Goal: Task Accomplishment & Management: Manage account settings

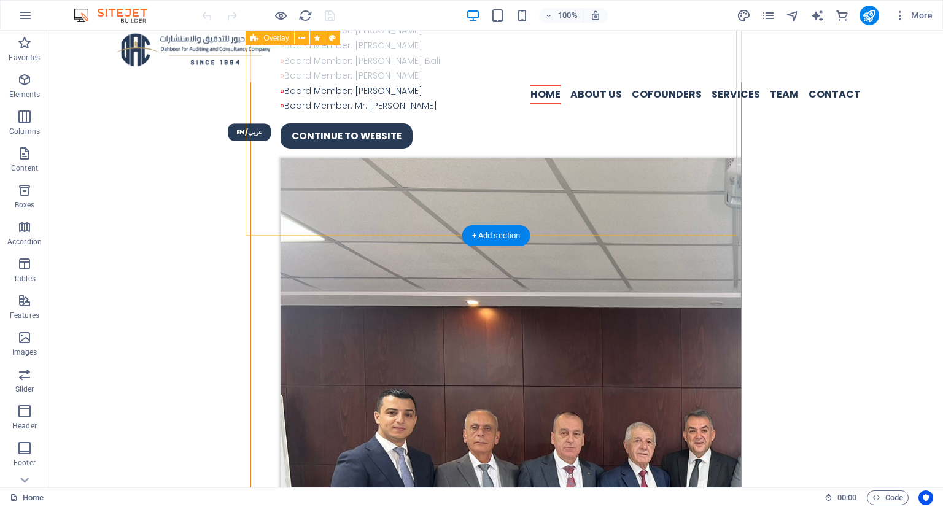
scroll to position [1228, 0]
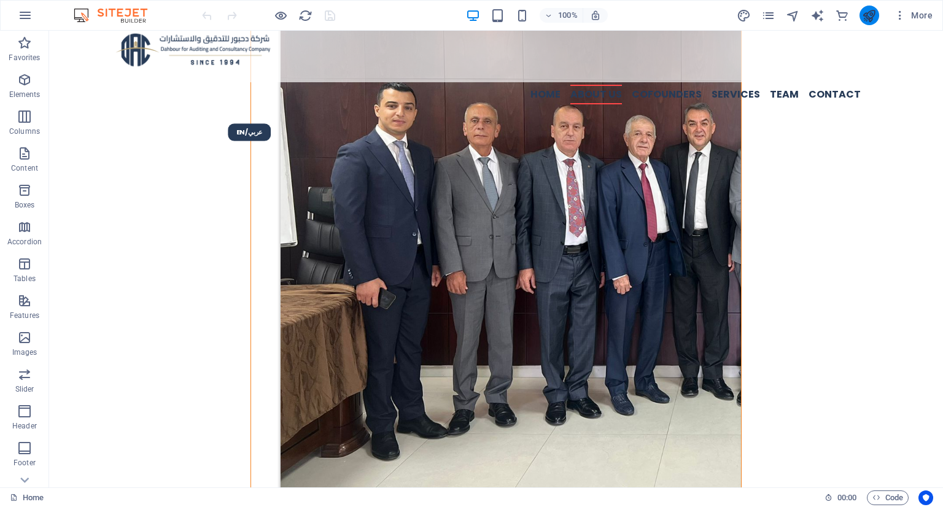
click at [865, 21] on icon "publish" at bounding box center [869, 16] width 14 height 14
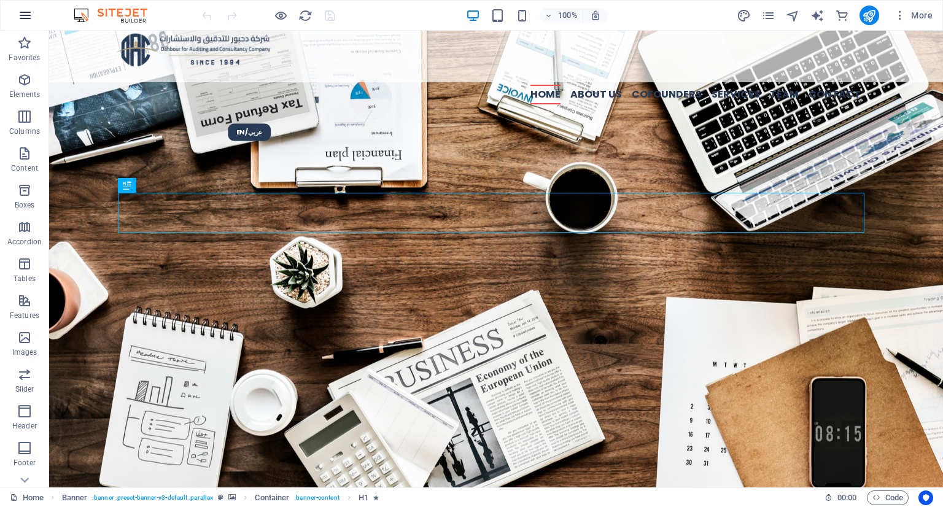
click at [20, 12] on icon "button" at bounding box center [25, 15] width 15 height 15
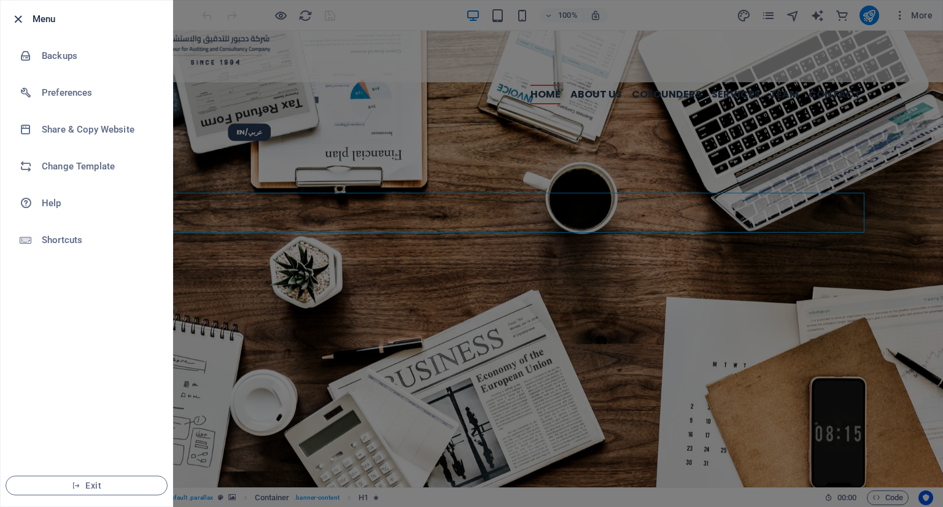
click at [18, 16] on icon "button" at bounding box center [18, 19] width 14 height 14
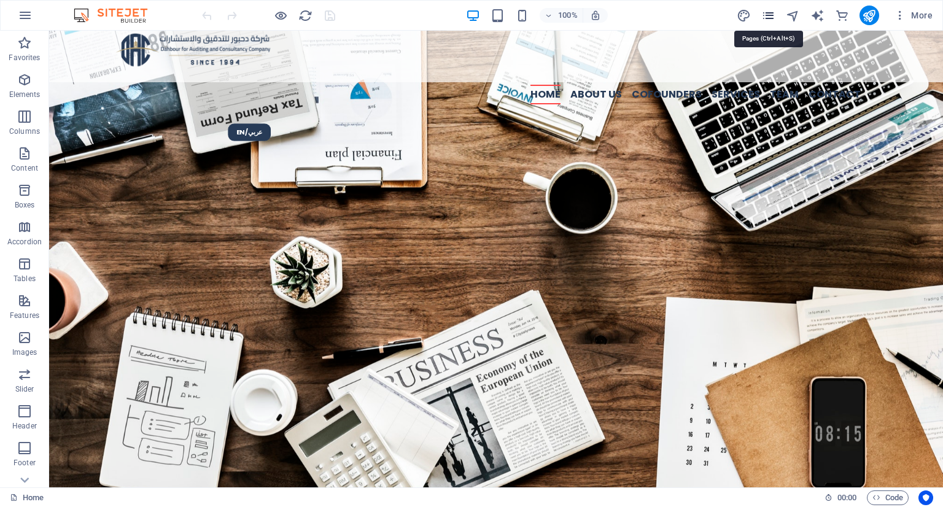
click at [773, 10] on icon "pages" at bounding box center [768, 16] width 14 height 14
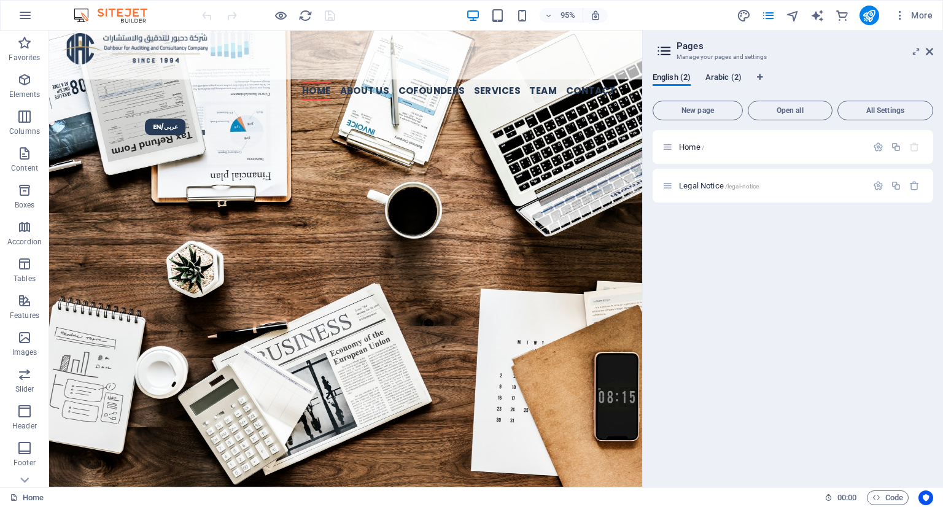
click at [729, 74] on span "Arabic (2)" at bounding box center [723, 78] width 36 height 17
click at [656, 76] on span "English (2)" at bounding box center [671, 78] width 38 height 17
click at [710, 73] on span "Arabic (2)" at bounding box center [723, 78] width 36 height 17
click at [659, 75] on span "English (2)" at bounding box center [671, 78] width 38 height 17
click at [875, 188] on icon "button" at bounding box center [878, 185] width 10 height 10
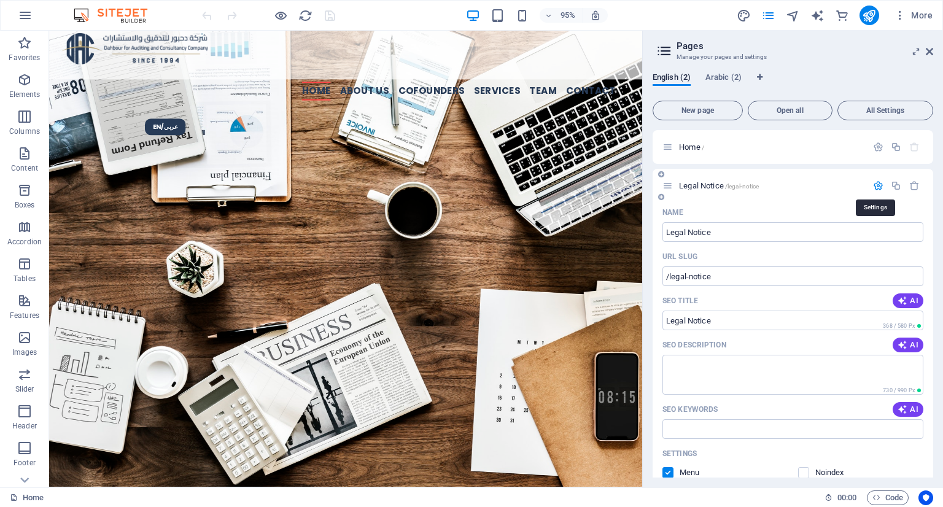
click at [875, 188] on icon "button" at bounding box center [878, 185] width 10 height 10
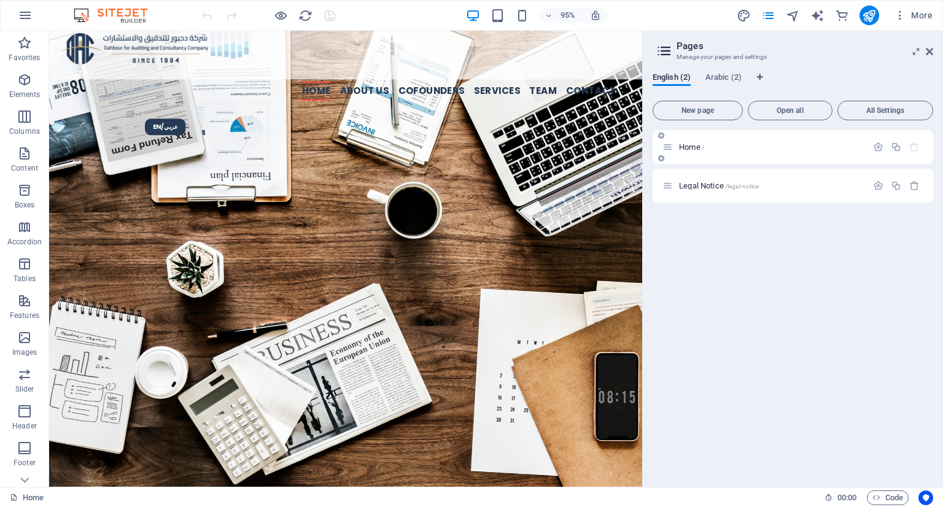
click at [874, 152] on div at bounding box center [896, 148] width 54 height 14
click at [875, 143] on icon "button" at bounding box center [878, 147] width 10 height 10
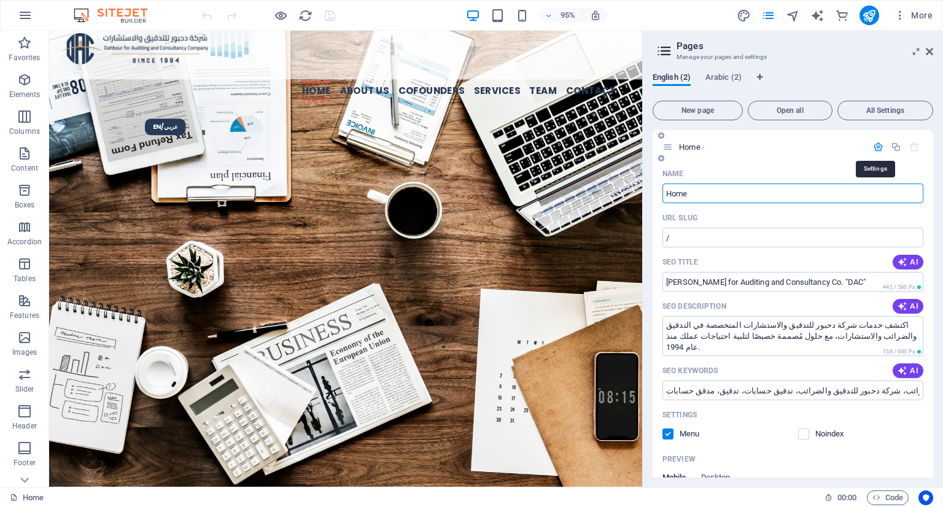
click at [875, 143] on icon "button" at bounding box center [878, 147] width 10 height 10
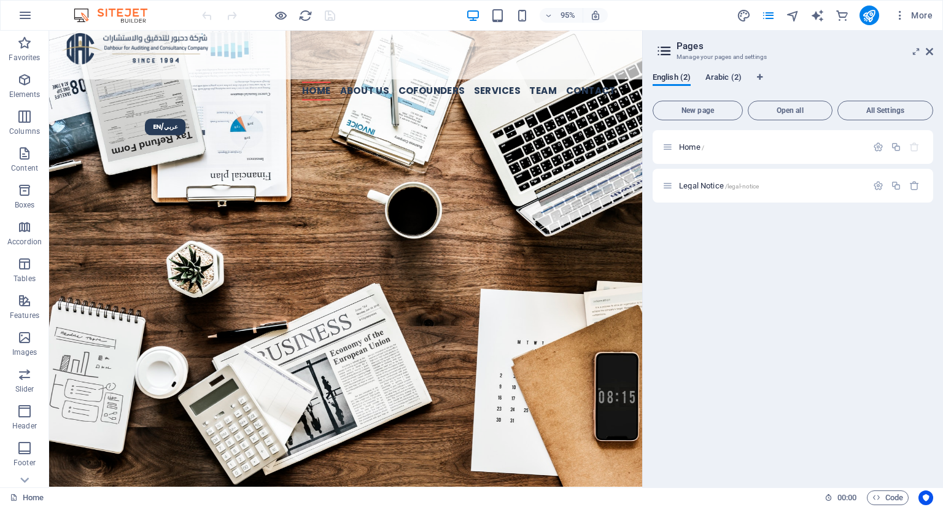
click at [724, 77] on span "Arabic (2)" at bounding box center [723, 78] width 36 height 17
click at [666, 75] on span "English (2)" at bounding box center [671, 78] width 38 height 17
click at [719, 74] on span "Arabic (2)" at bounding box center [723, 78] width 36 height 17
click at [672, 74] on span "English (2)" at bounding box center [671, 78] width 38 height 17
click at [724, 72] on span "Arabic (2)" at bounding box center [723, 78] width 36 height 17
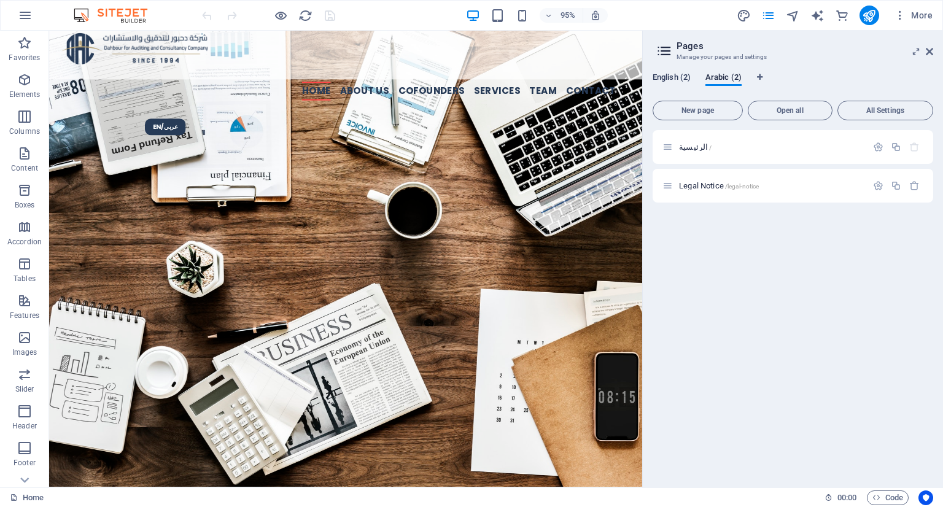
click at [673, 81] on span "English (2)" at bounding box center [671, 78] width 38 height 17
click at [729, 76] on span "Arabic (2)" at bounding box center [723, 78] width 36 height 17
click at [742, 180] on div "Legal Notice /legal-notice" at bounding box center [764, 186] width 204 height 14
click at [876, 190] on icon "button" at bounding box center [878, 185] width 10 height 10
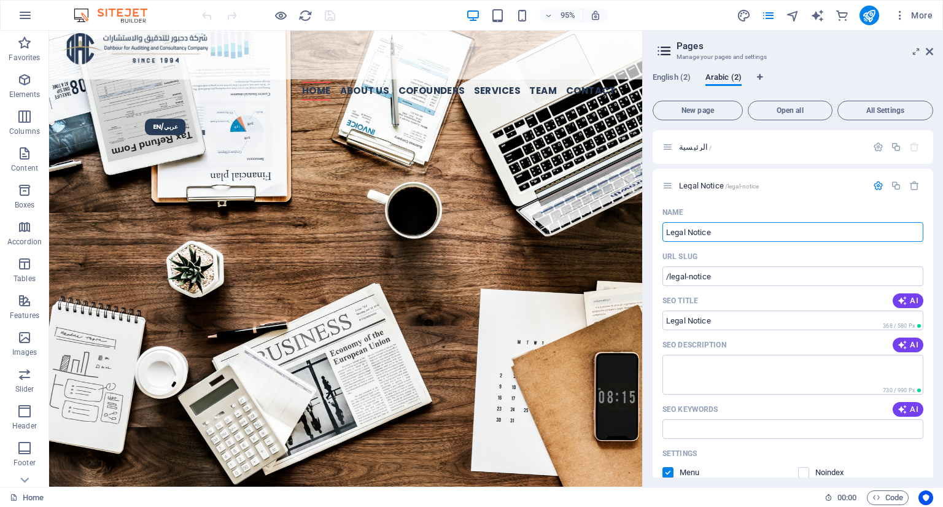
drag, startPoint x: 667, startPoint y: 134, endPoint x: 643, endPoint y: 61, distance: 76.9
click at [747, 204] on div "Name" at bounding box center [792, 213] width 261 height 20
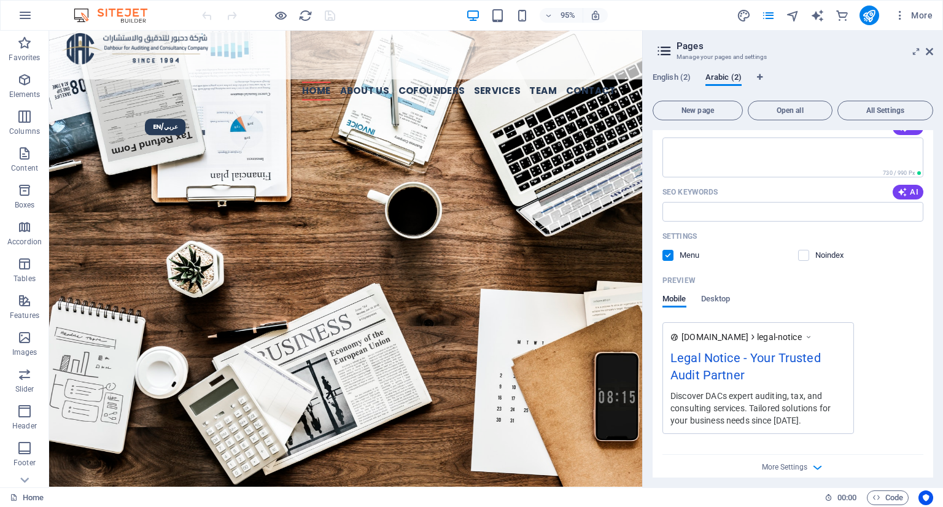
scroll to position [229, 0]
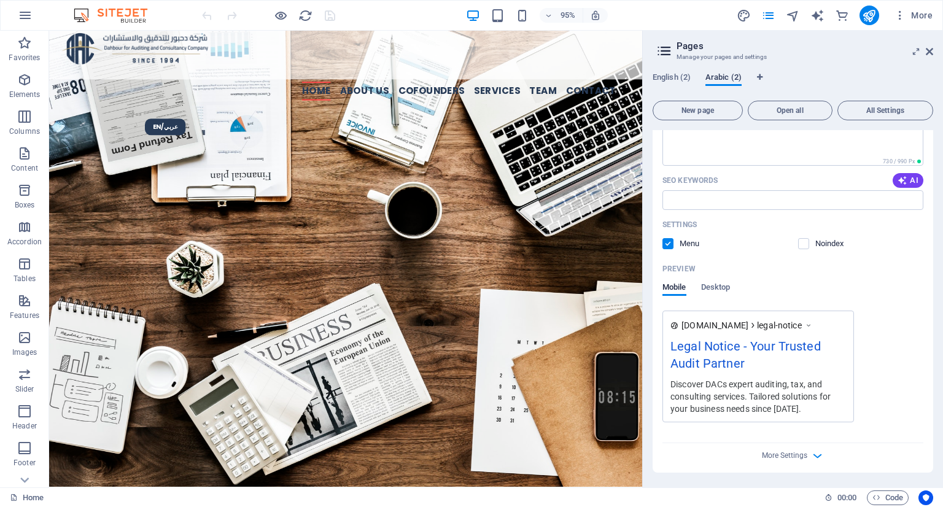
click at [718, 75] on span "Arabic (2)" at bounding box center [723, 78] width 36 height 17
click at [756, 77] on span "Language Tabs" at bounding box center [759, 77] width 7 height 7
select select "41"
select select "6"
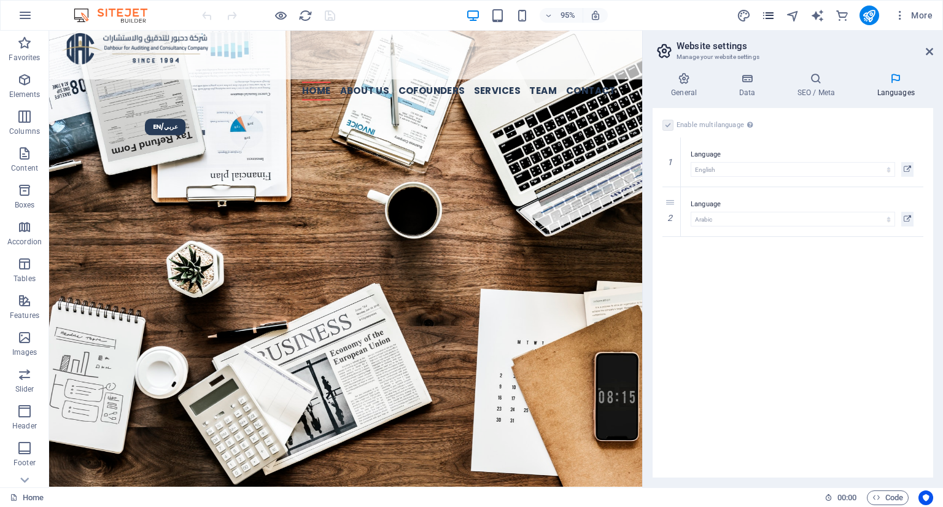
click at [761, 9] on icon "pages" at bounding box center [768, 16] width 14 height 14
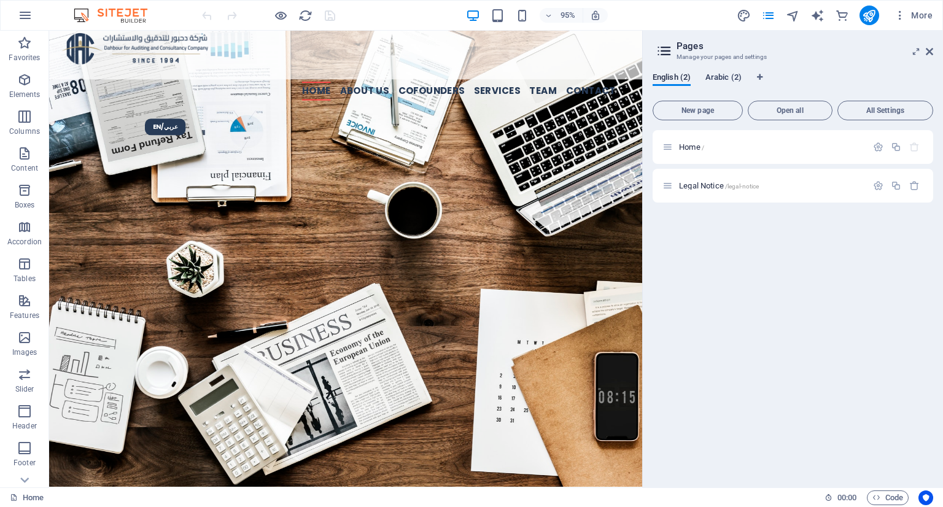
click at [706, 74] on span "Arabic (2)" at bounding box center [723, 78] width 36 height 17
click at [880, 185] on icon "button" at bounding box center [878, 185] width 10 height 10
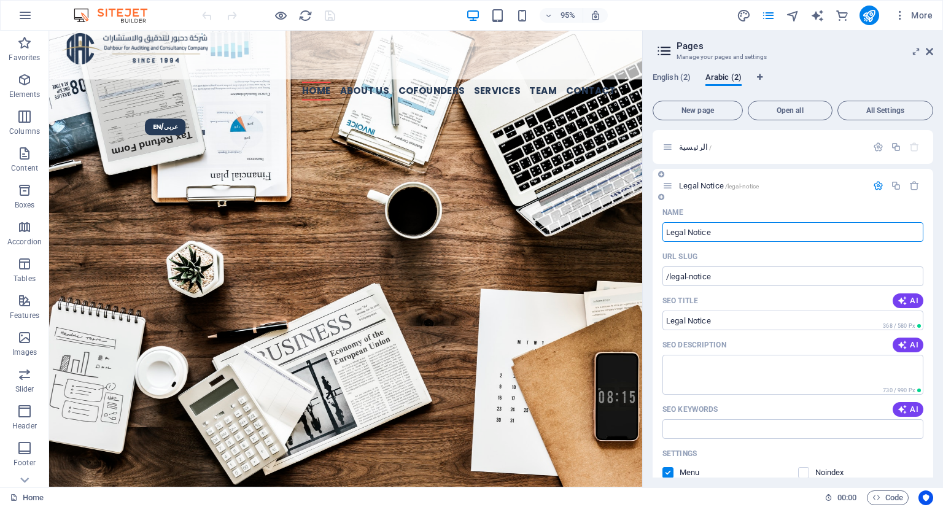
click at [717, 234] on input "Legal Notice" at bounding box center [792, 232] width 261 height 20
click at [692, 227] on input "Legal Notice" at bounding box center [792, 232] width 261 height 20
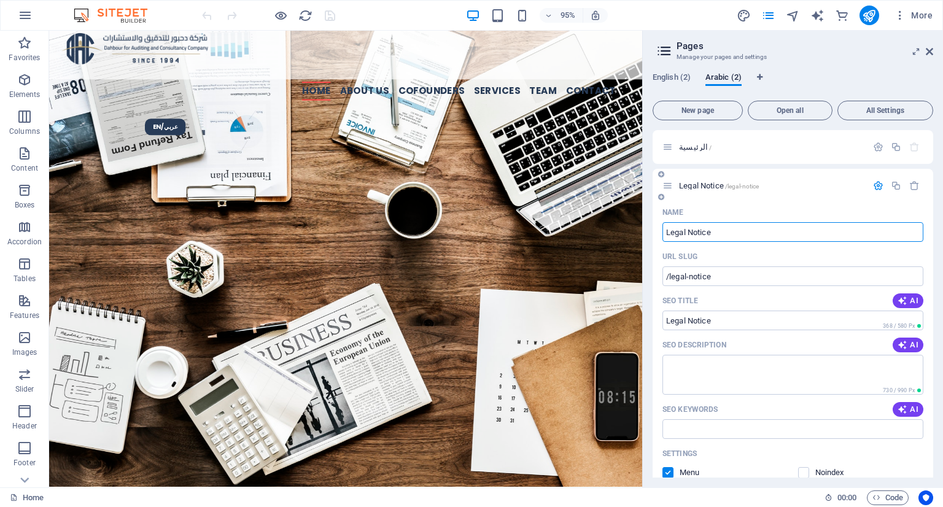
click at [692, 227] on input "Legal Notice" at bounding box center [792, 232] width 261 height 20
paste input "إشعار قانوني"
type input "إشعار قانوني"
type input "/"
type input "إشعار قانوني"
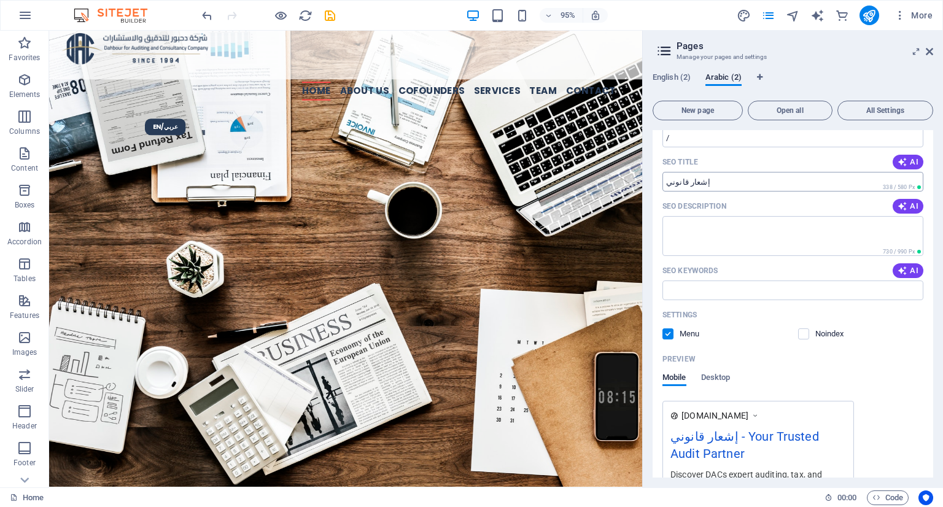
scroll to position [0, 0]
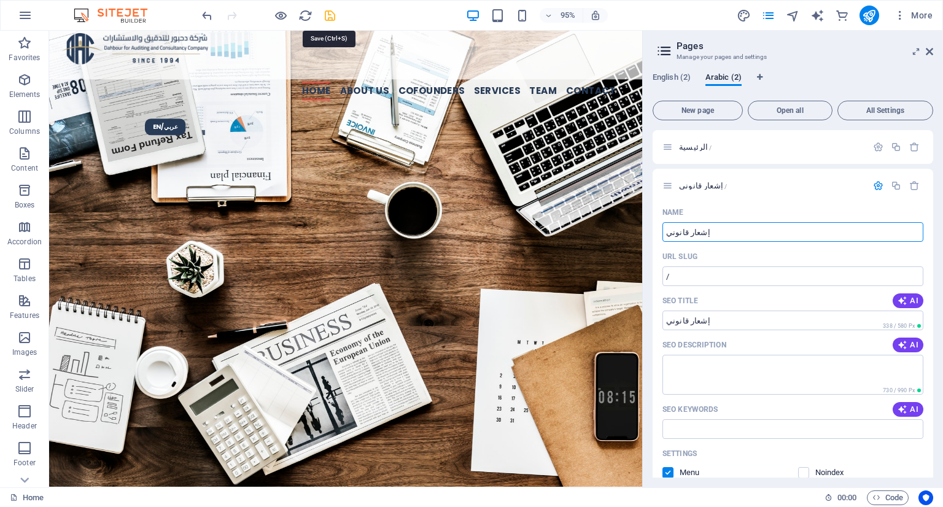
type input "إشعار قانوني"
click at [331, 13] on icon "save" at bounding box center [330, 16] width 14 height 14
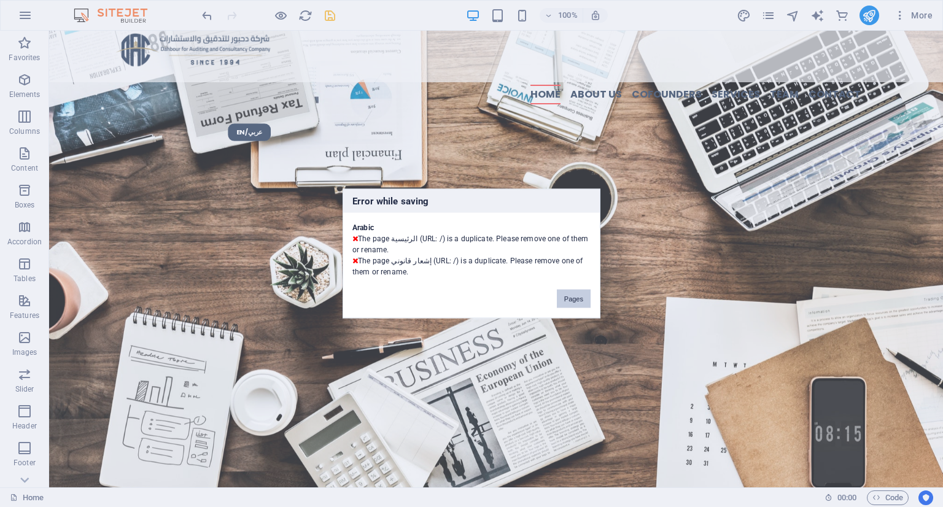
click at [561, 292] on button "Pages" at bounding box center [574, 299] width 34 height 18
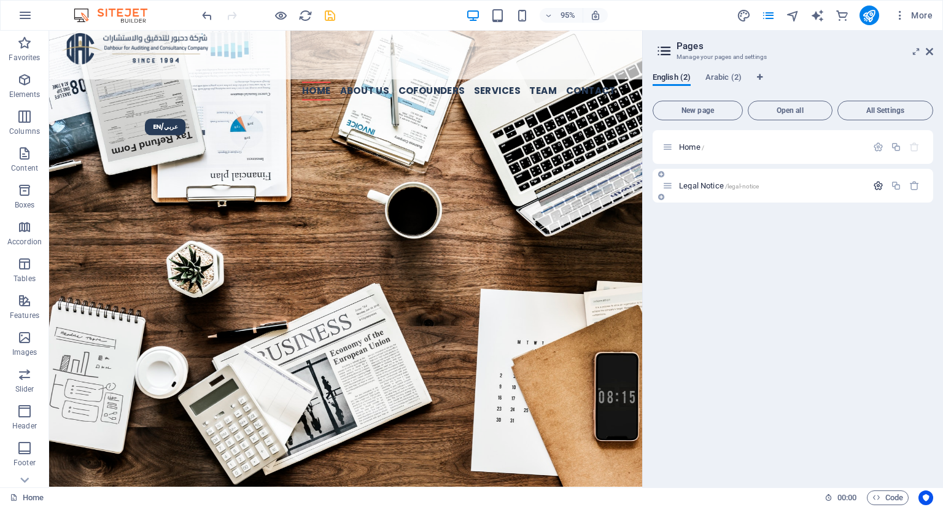
click at [875, 187] on icon "button" at bounding box center [878, 185] width 10 height 10
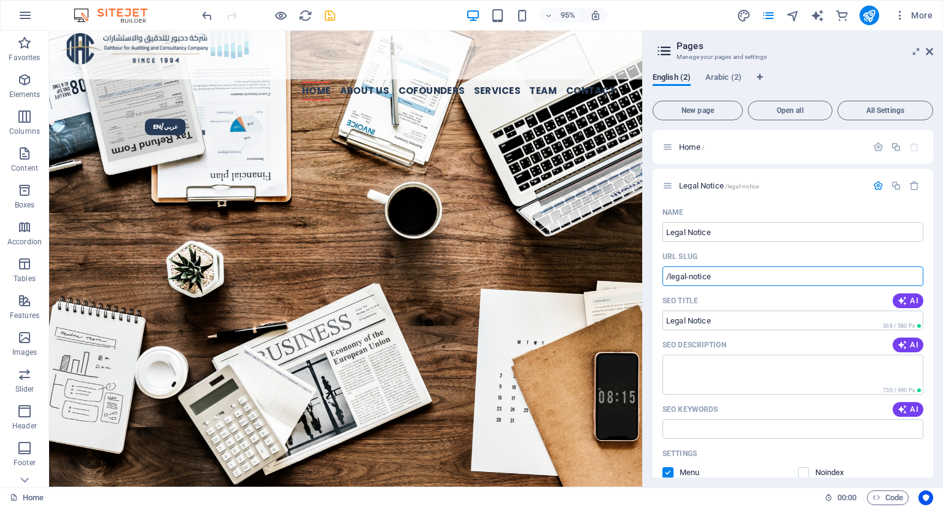
drag, startPoint x: 739, startPoint y: 276, endPoint x: 641, endPoint y: 274, distance: 97.6
click at [642, 274] on aside "Pages Manage your pages and settings English (2) Arabic (2) New page Open all A…" at bounding box center [792, 259] width 301 height 457
click at [722, 274] on input "/legal-notice" at bounding box center [792, 276] width 261 height 20
click at [712, 79] on span "Arabic (2)" at bounding box center [723, 78] width 36 height 17
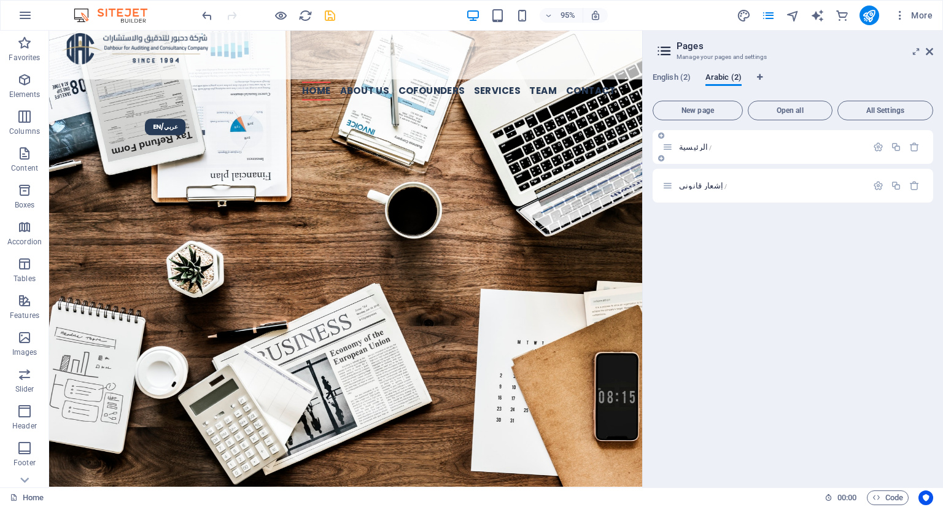
click at [718, 142] on div "الرئيسية /" at bounding box center [764, 147] width 204 height 14
click at [881, 145] on icon "button" at bounding box center [878, 147] width 10 height 10
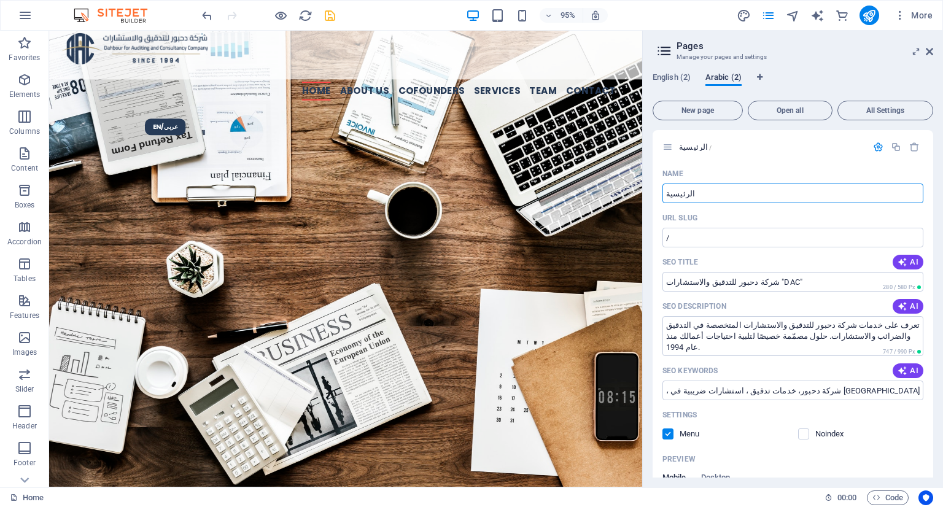
click at [728, 79] on span "Arabic (2)" at bounding box center [723, 78] width 36 height 17
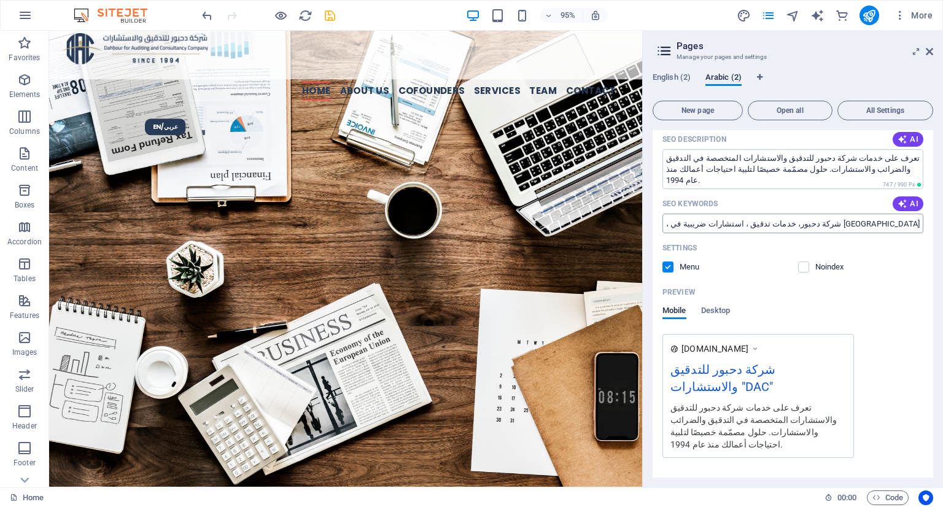
scroll to position [212, 0]
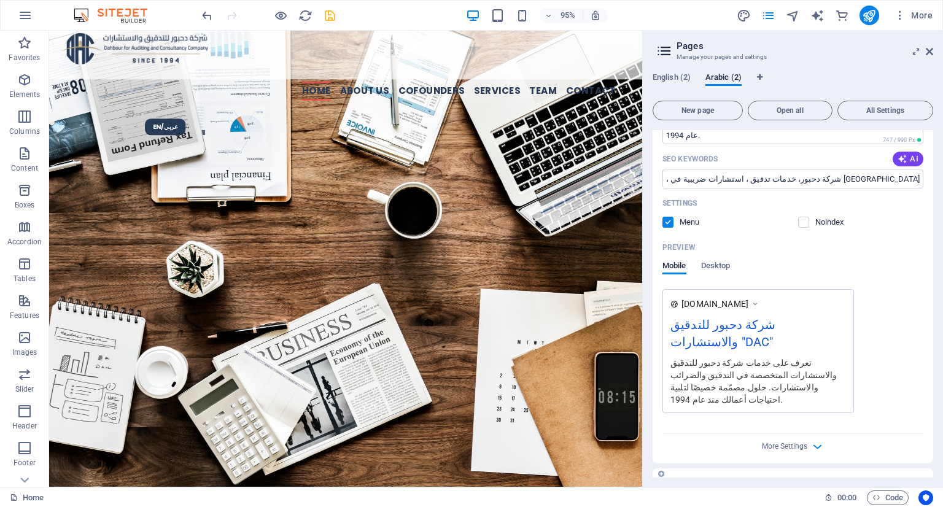
click at [873, 480] on icon "button" at bounding box center [878, 485] width 10 height 10
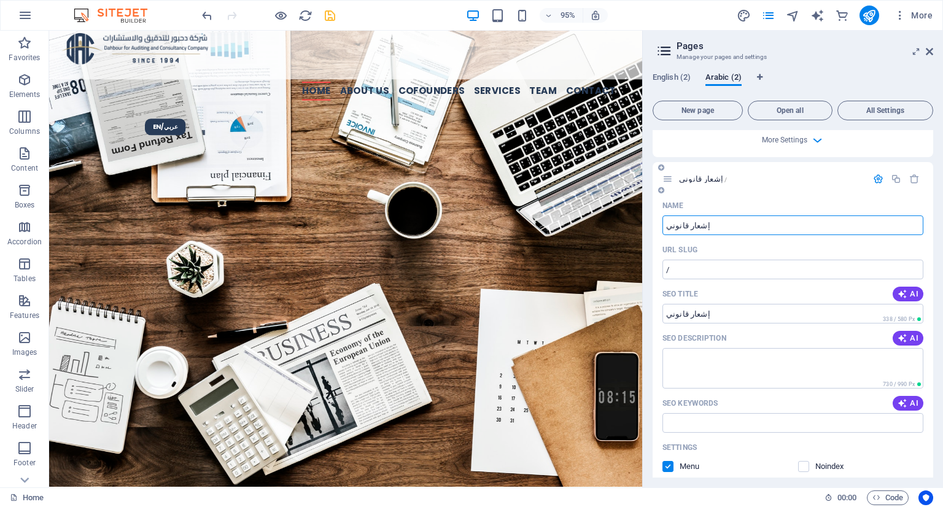
scroll to position [465, 0]
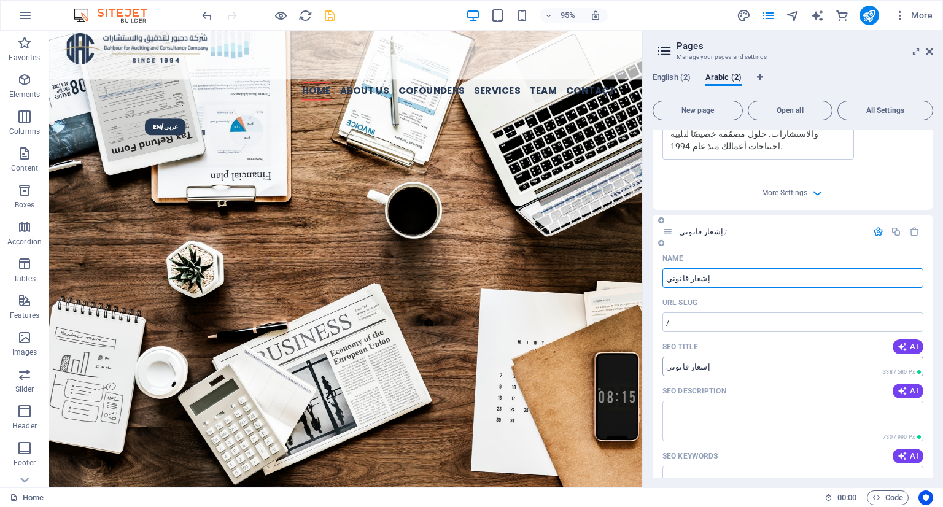
click at [687, 357] on input "إشعار قانوني" at bounding box center [792, 367] width 261 height 20
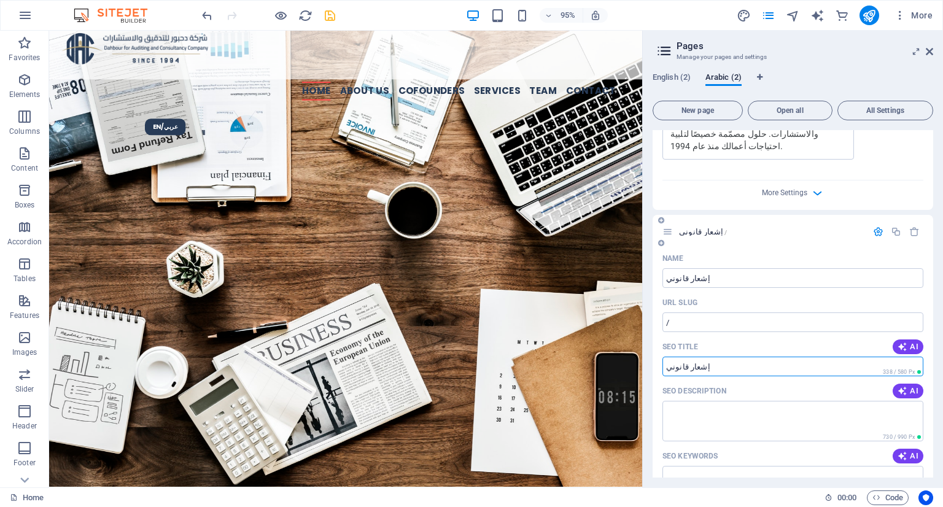
click at [687, 357] on input "إشعار قانوني" at bounding box center [792, 367] width 261 height 20
click at [690, 312] on input "/" at bounding box center [792, 322] width 261 height 20
paste input "text"
click at [694, 312] on input "/" at bounding box center [792, 322] width 261 height 20
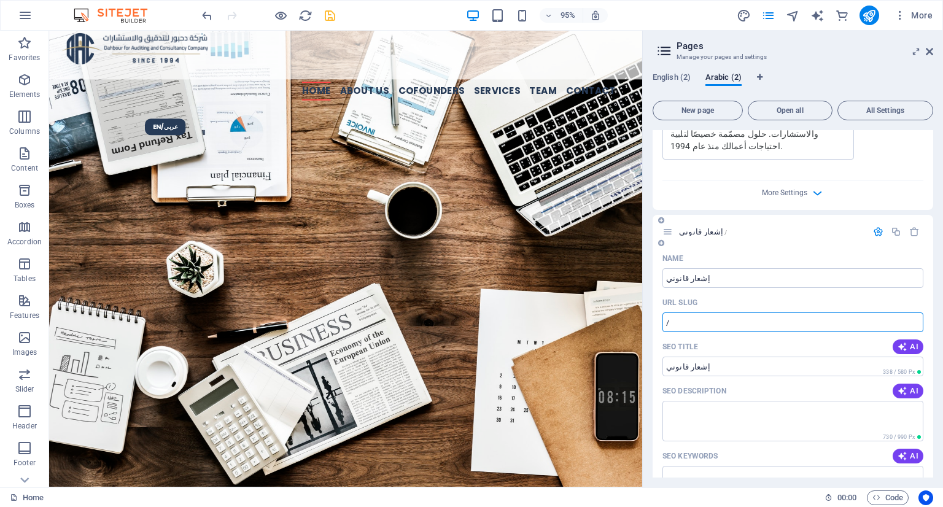
paste input "text"
click at [695, 357] on input "إشعار قانوني" at bounding box center [792, 367] width 261 height 20
click at [691, 312] on input "/" at bounding box center [792, 322] width 261 height 20
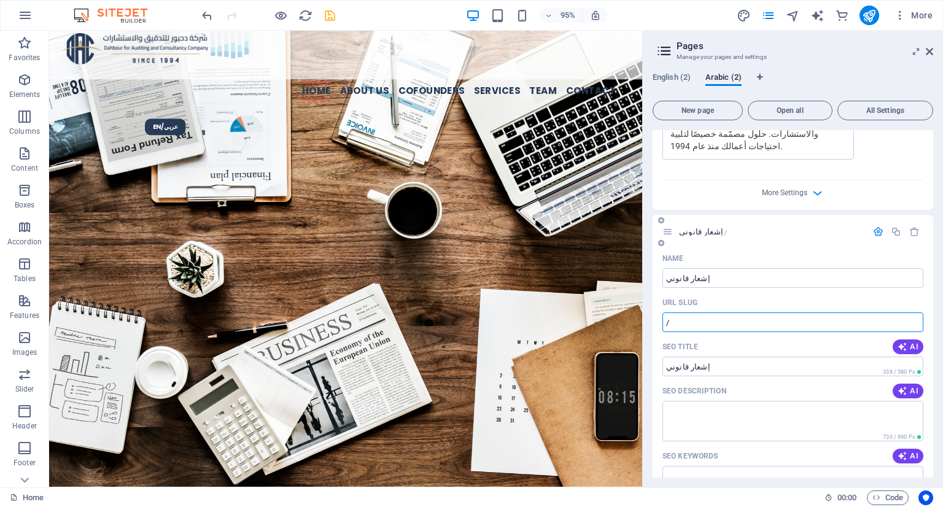
paste input "text"
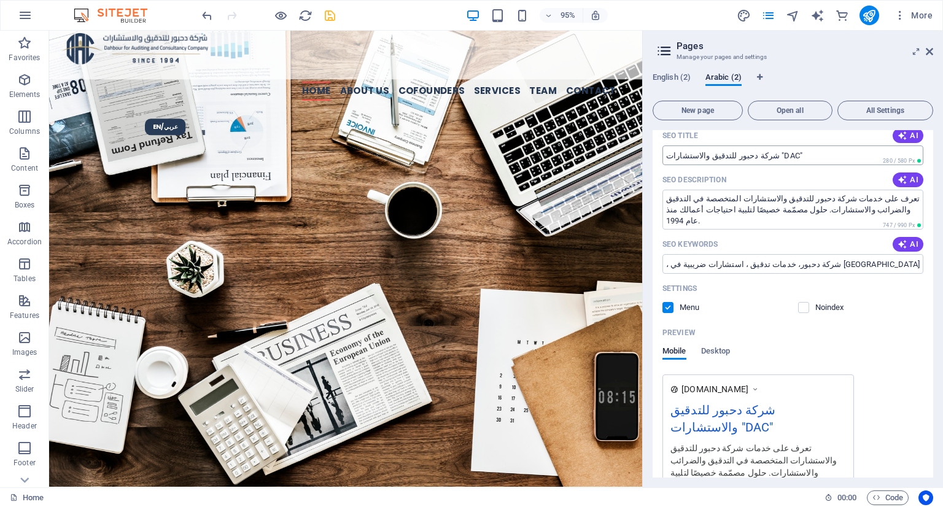
scroll to position [0, 0]
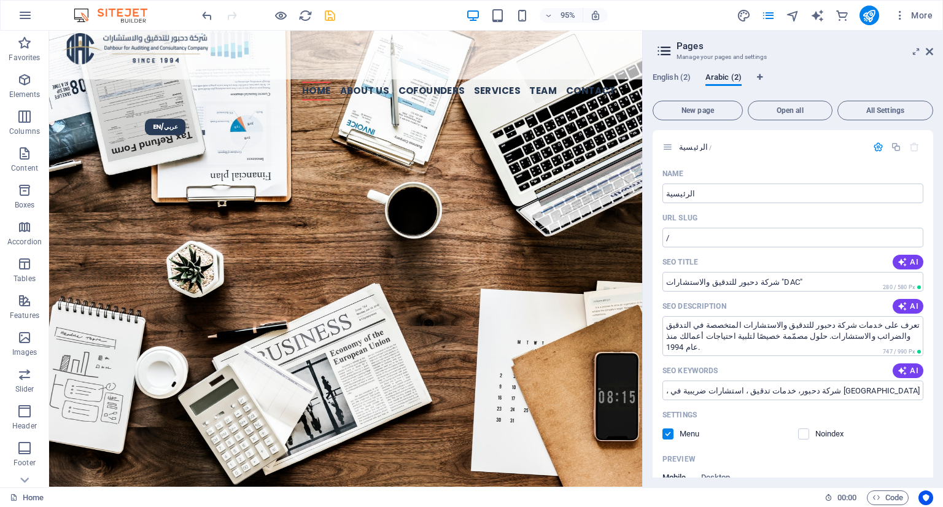
type input "/legal-notice"
click at [326, 13] on icon "save" at bounding box center [330, 16] width 14 height 14
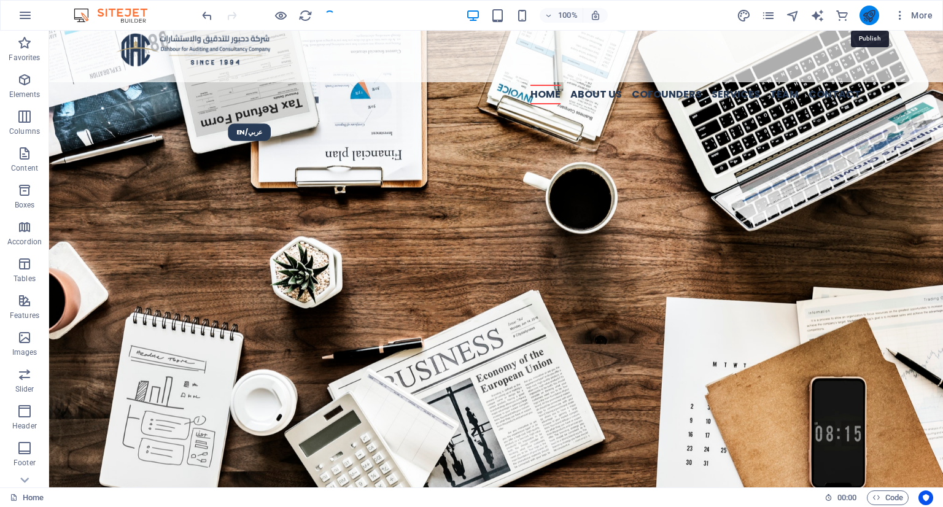
click at [865, 12] on icon "publish" at bounding box center [869, 16] width 14 height 14
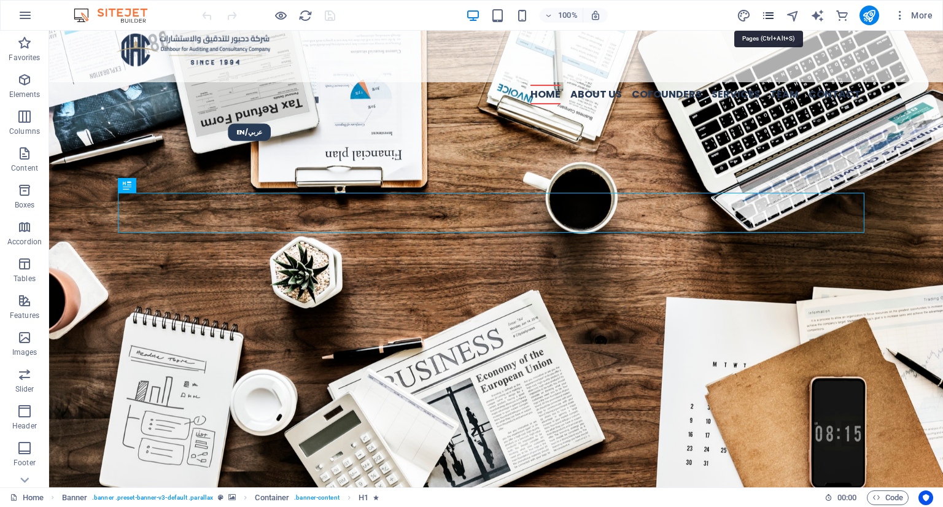
click at [767, 13] on icon "pages" at bounding box center [768, 16] width 14 height 14
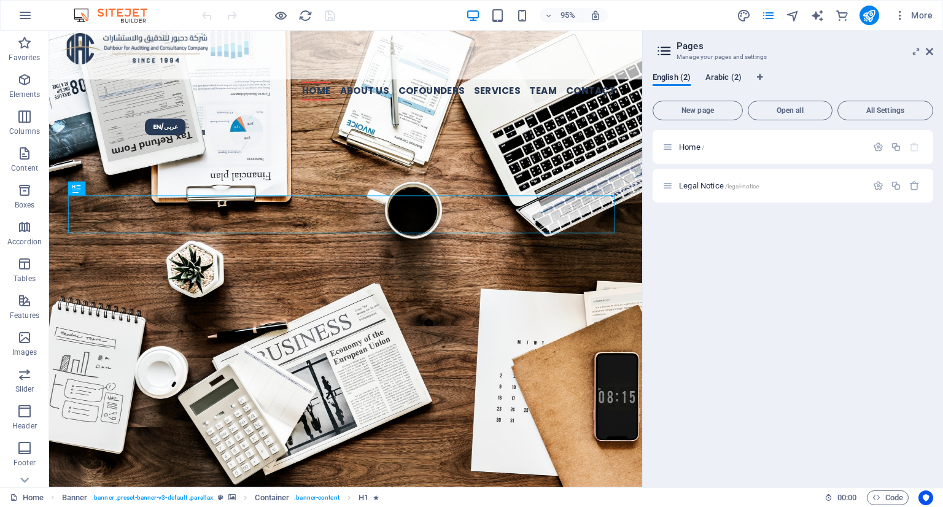
click at [740, 73] on span "Arabic (2)" at bounding box center [723, 78] width 36 height 17
click at [675, 75] on span "English (2)" at bounding box center [671, 78] width 38 height 17
click at [705, 80] on span "Arabic (2)" at bounding box center [723, 78] width 36 height 17
click at [680, 74] on span "English (2)" at bounding box center [671, 78] width 38 height 17
click at [727, 68] on div "English (2) Arabic (2) New page Open all All Settings Home / Legal Notice /lega…" at bounding box center [793, 275] width 300 height 425
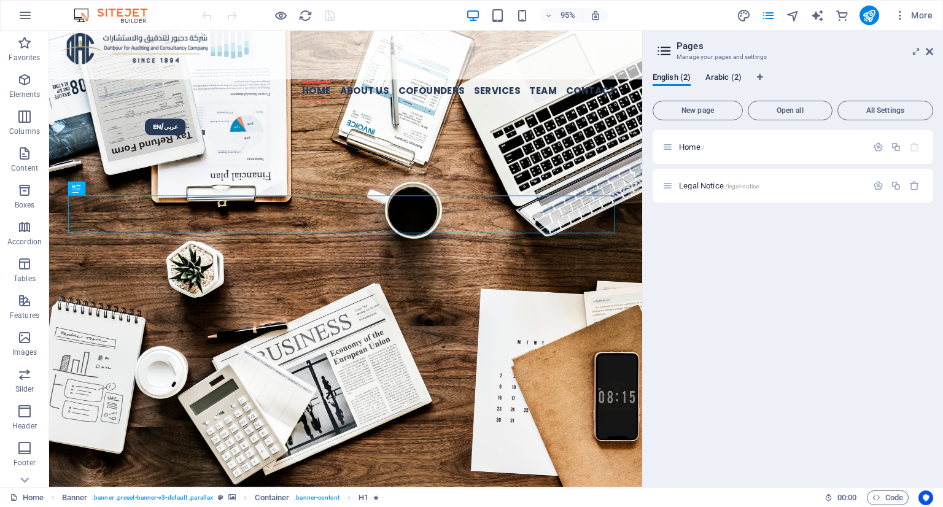
click at [721, 77] on span "Arabic (2)" at bounding box center [723, 78] width 36 height 17
click at [670, 80] on span "English (2)" at bounding box center [671, 78] width 38 height 17
click at [718, 77] on span "Arabic (2)" at bounding box center [723, 78] width 36 height 17
click at [654, 79] on span "English (2)" at bounding box center [671, 78] width 38 height 17
click at [735, 79] on span "Arabic (2)" at bounding box center [723, 78] width 36 height 17
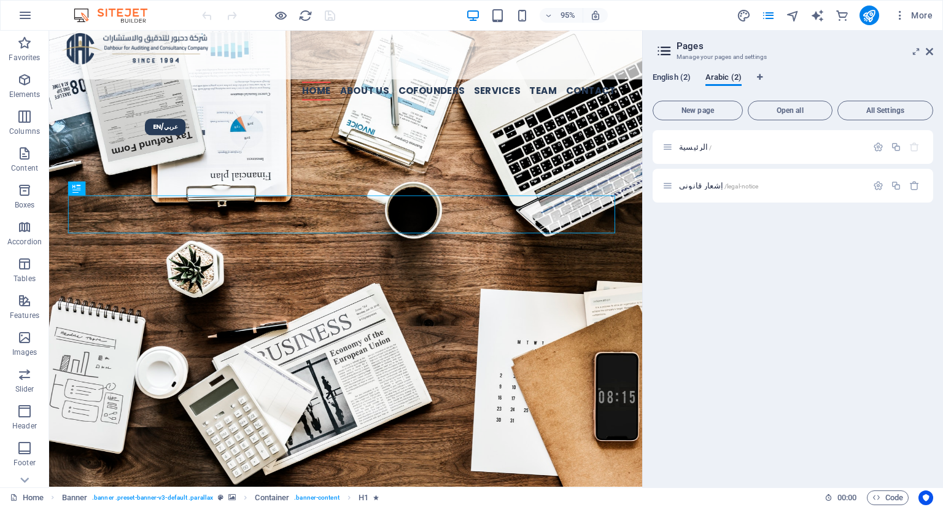
click at [676, 81] on span "English (2)" at bounding box center [671, 78] width 38 height 17
click at [714, 80] on span "Arabic (2)" at bounding box center [723, 78] width 36 height 17
click at [687, 79] on span "English (2)" at bounding box center [671, 78] width 38 height 17
click at [926, 48] on icon at bounding box center [929, 52] width 7 height 10
